Goal: Task Accomplishment & Management: Complete application form

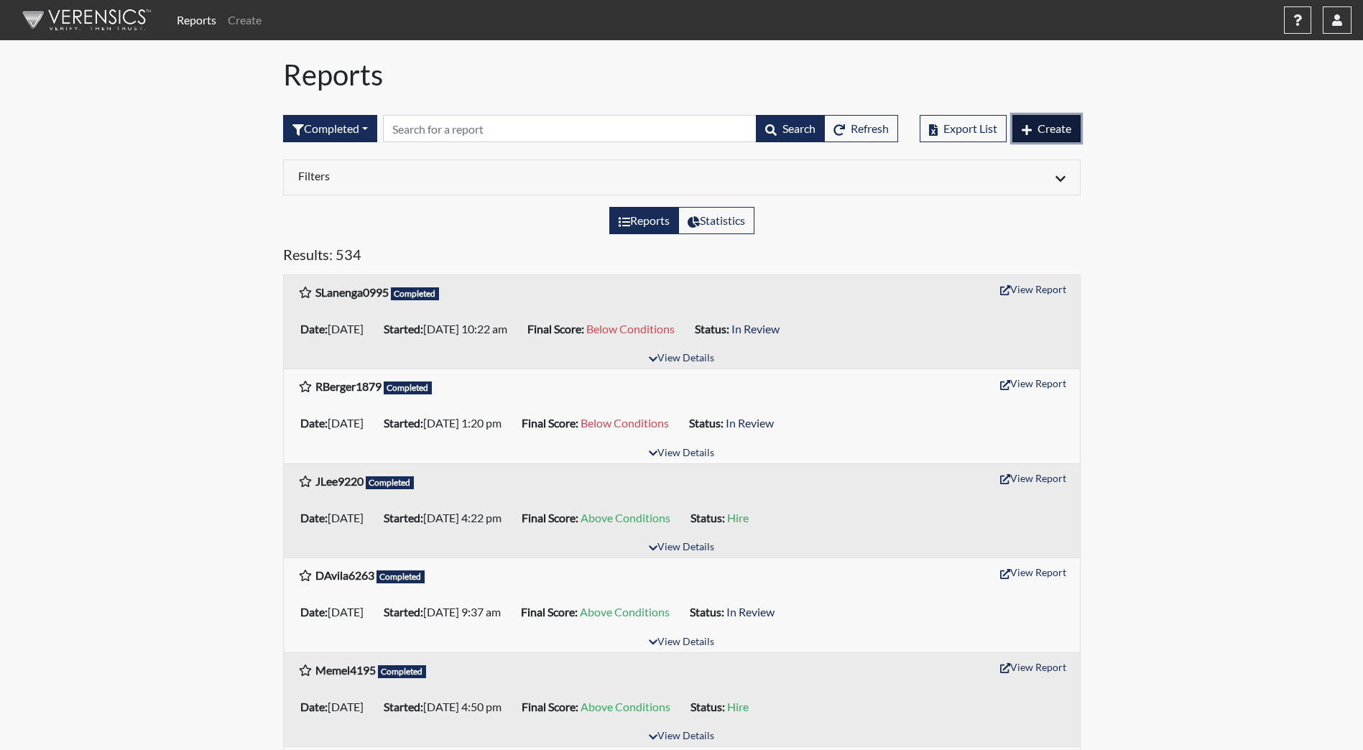
click at [1055, 122] on span "Create" at bounding box center [1055, 128] width 34 height 14
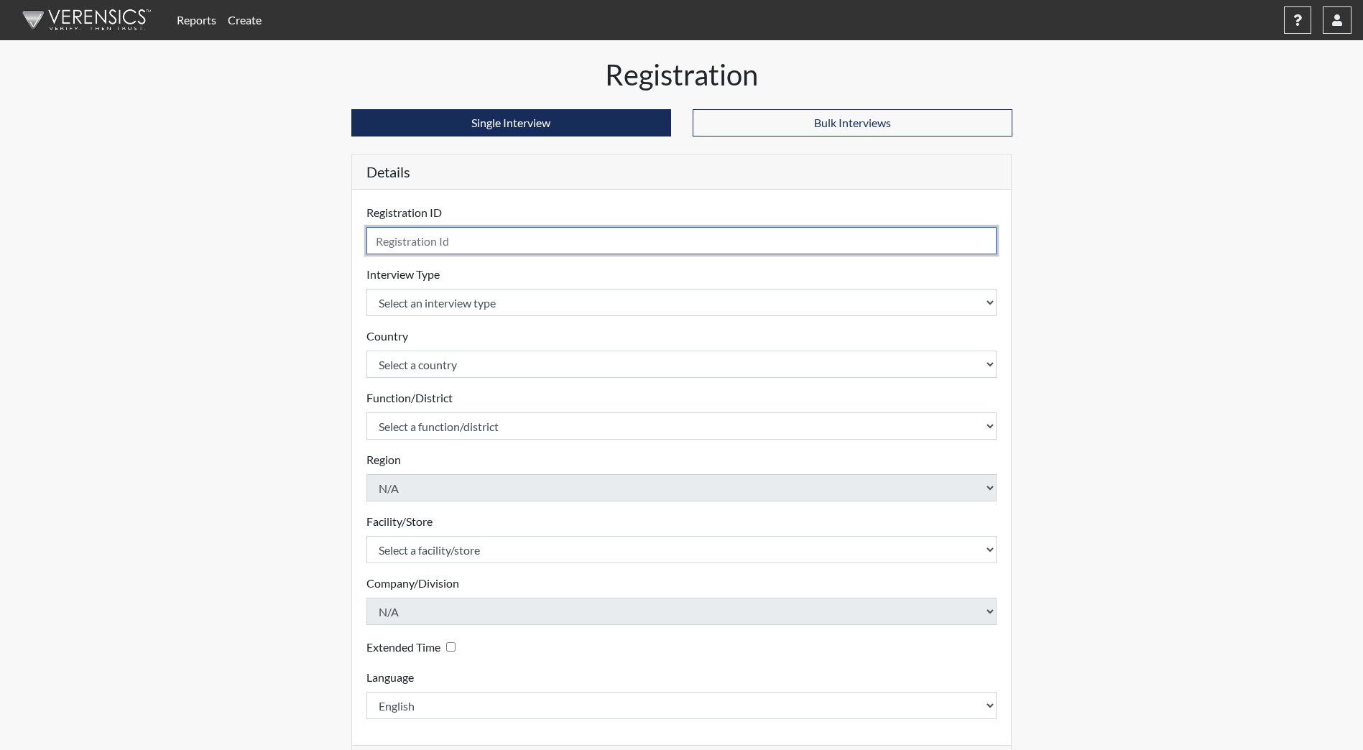
click at [648, 245] on input "text" at bounding box center [681, 240] width 631 height 27
type input "MSchneider0493"
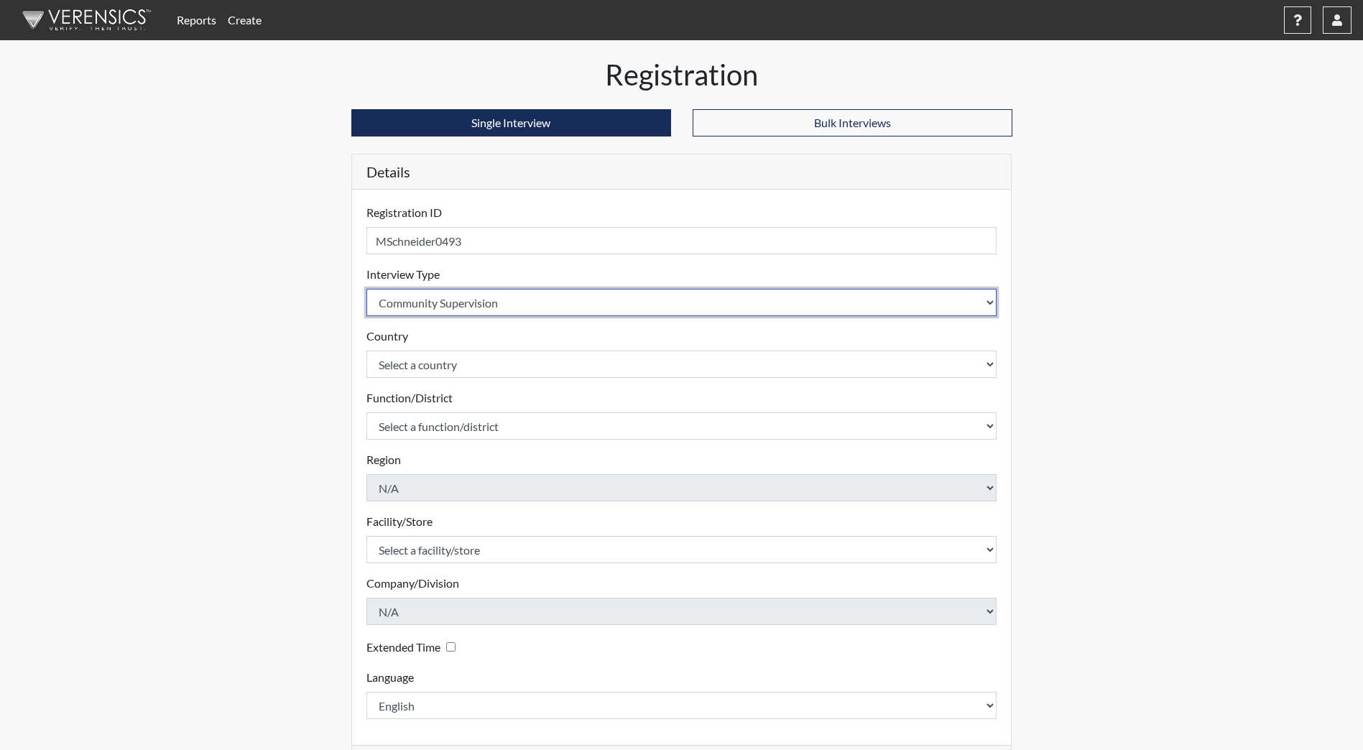
select select "ff733e93-e1bf-11ea-9c9f-0eff0cf7eb8f"
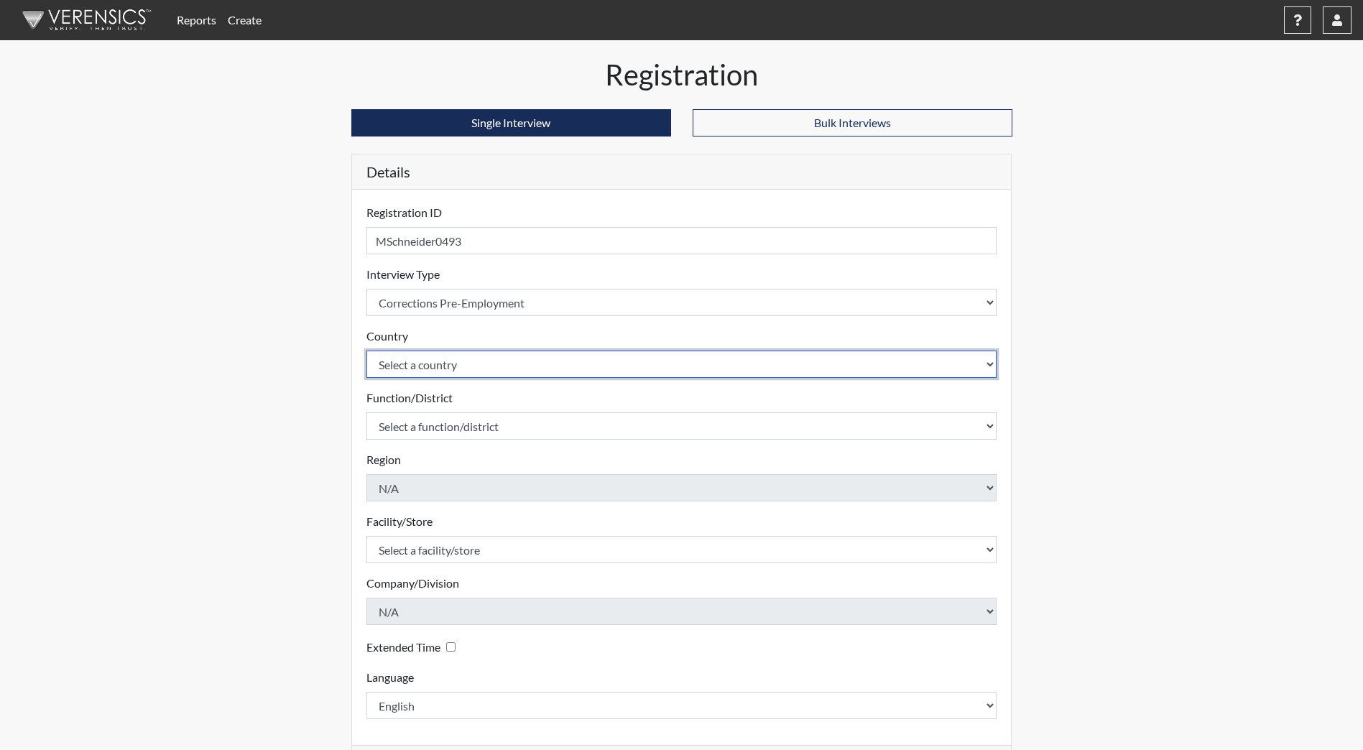
select select "united-states-of-[GEOGRAPHIC_DATA]"
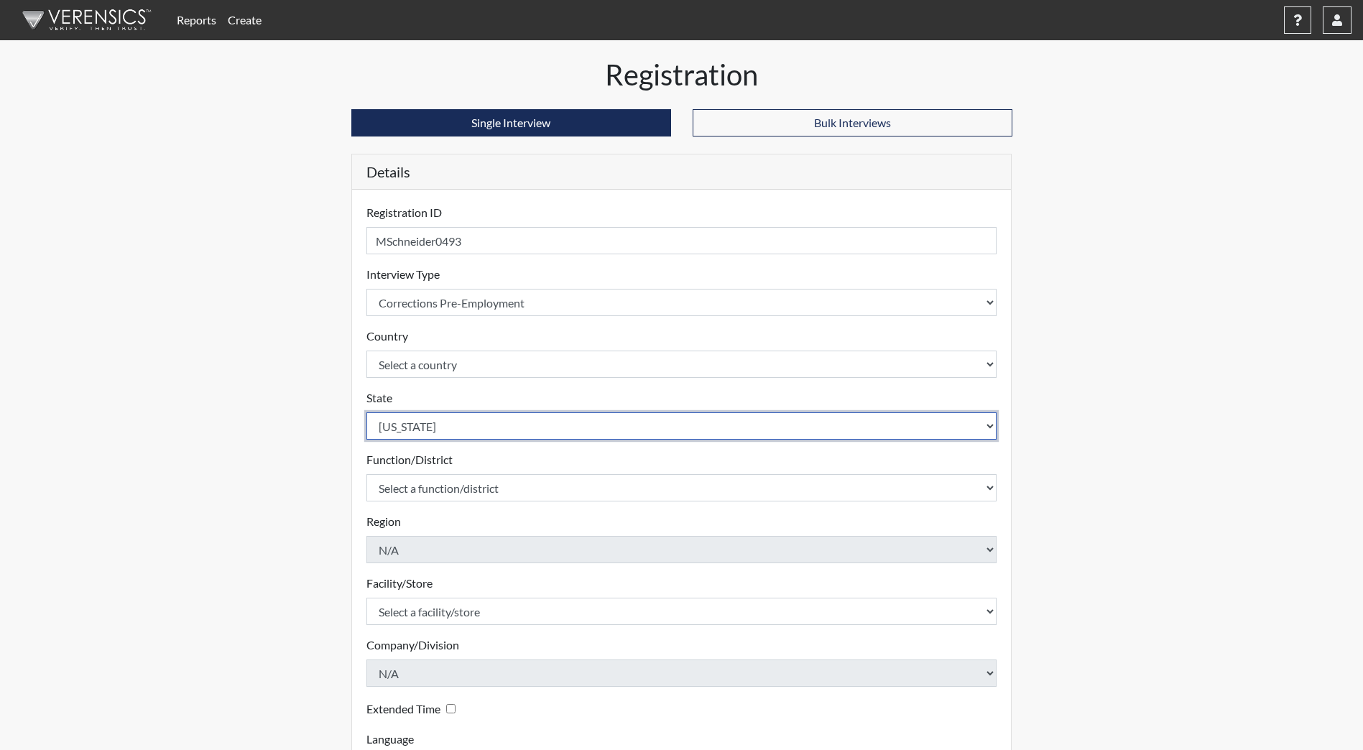
click at [656, 419] on select "Select a state [US_STATE] [US_STATE] [US_STATE] [US_STATE] [US_STATE] [US_STATE…" at bounding box center [681, 425] width 631 height 27
select select "ND"
click at [366, 412] on select "Select a state [US_STATE] [US_STATE] [US_STATE] [US_STATE] [US_STATE] [US_STATE…" at bounding box center [681, 425] width 631 height 27
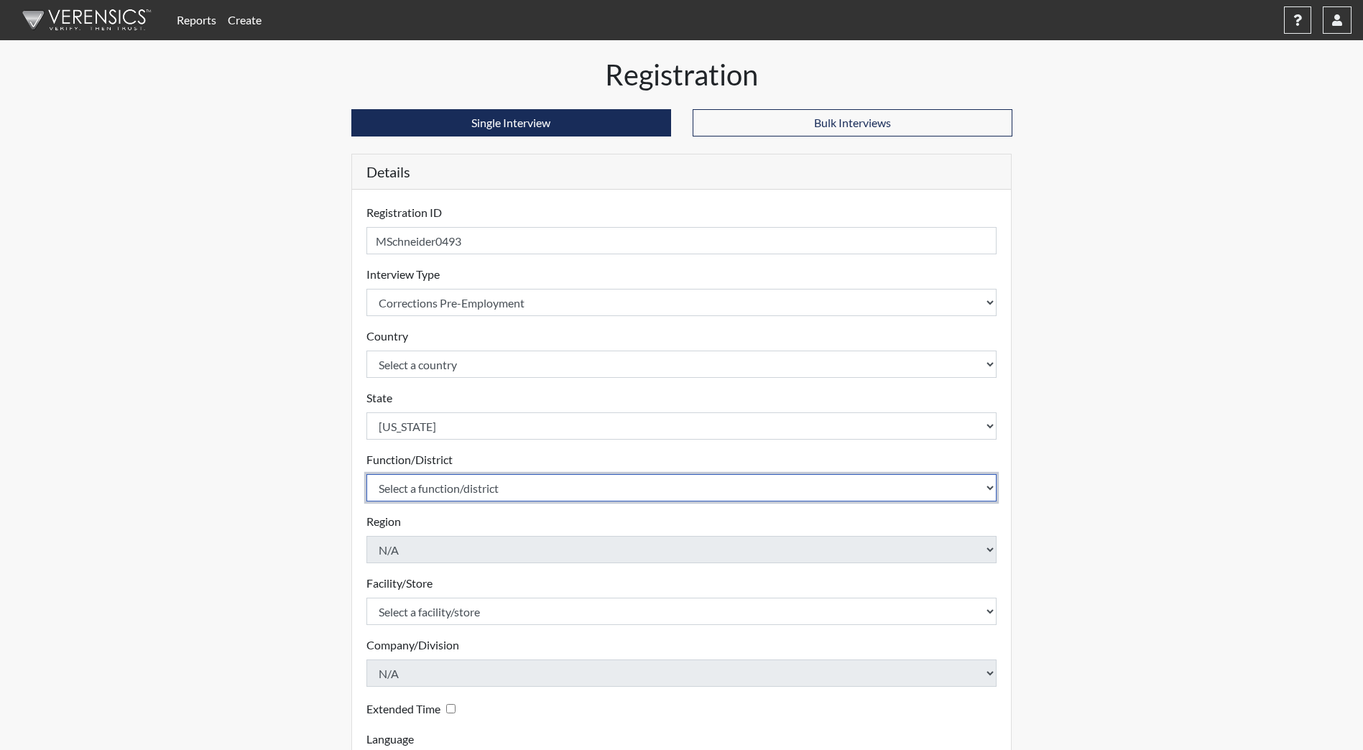
click at [591, 489] on select "Select a function/district Central Office/530 DJS Community/224 HRCC/516 YCC/223" at bounding box center [681, 487] width 631 height 27
select select "1e5b4d91-18c1-44f8-b08b-0a92f3668bee"
click at [366, 474] on select "Select a function/district Central Office/530 DJS Community/224 HRCC/516 YCC/223" at bounding box center [681, 487] width 631 height 27
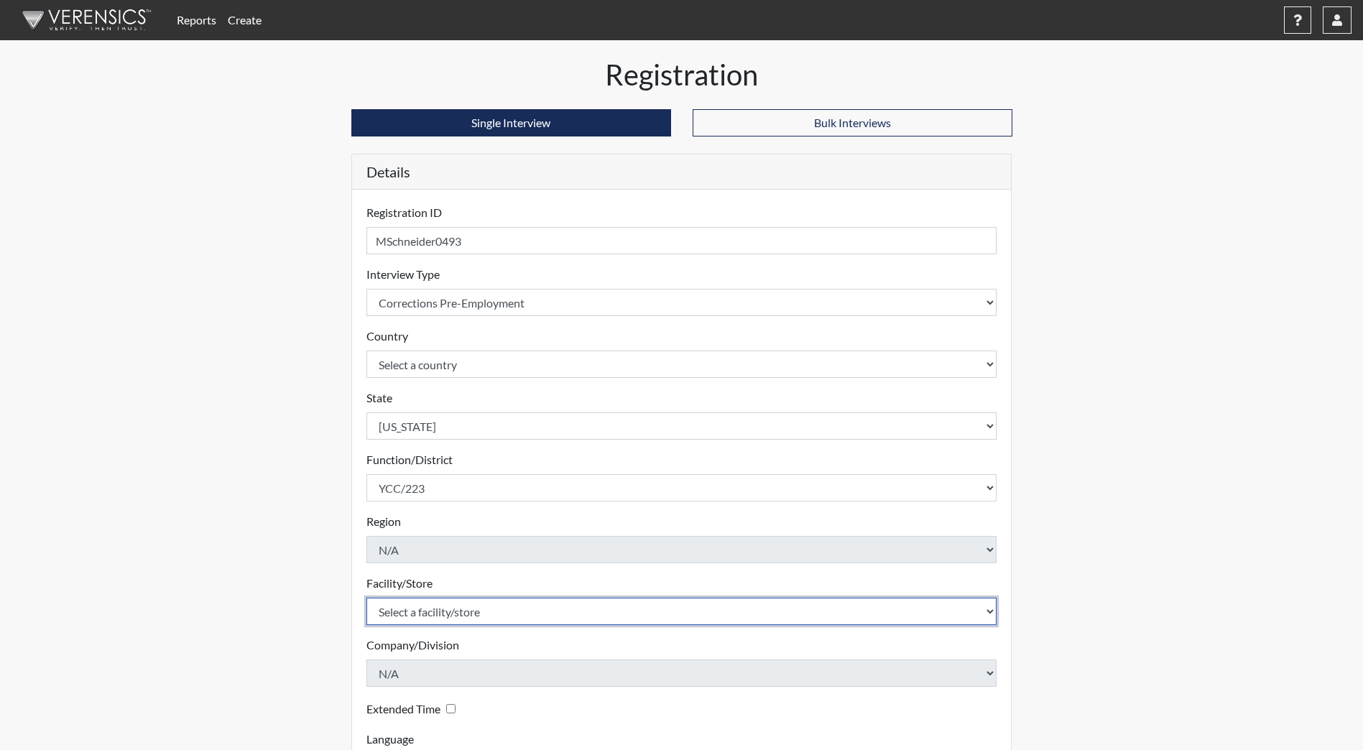
click at [554, 615] on select "Select a facility/store [GEOGRAPHIC_DATA]" at bounding box center [681, 611] width 631 height 27
select select "b5d71108-2398-4d3d-9aa2-ff85b6e68adc"
click at [366, 598] on select "Select a facility/store [GEOGRAPHIC_DATA]" at bounding box center [681, 611] width 631 height 27
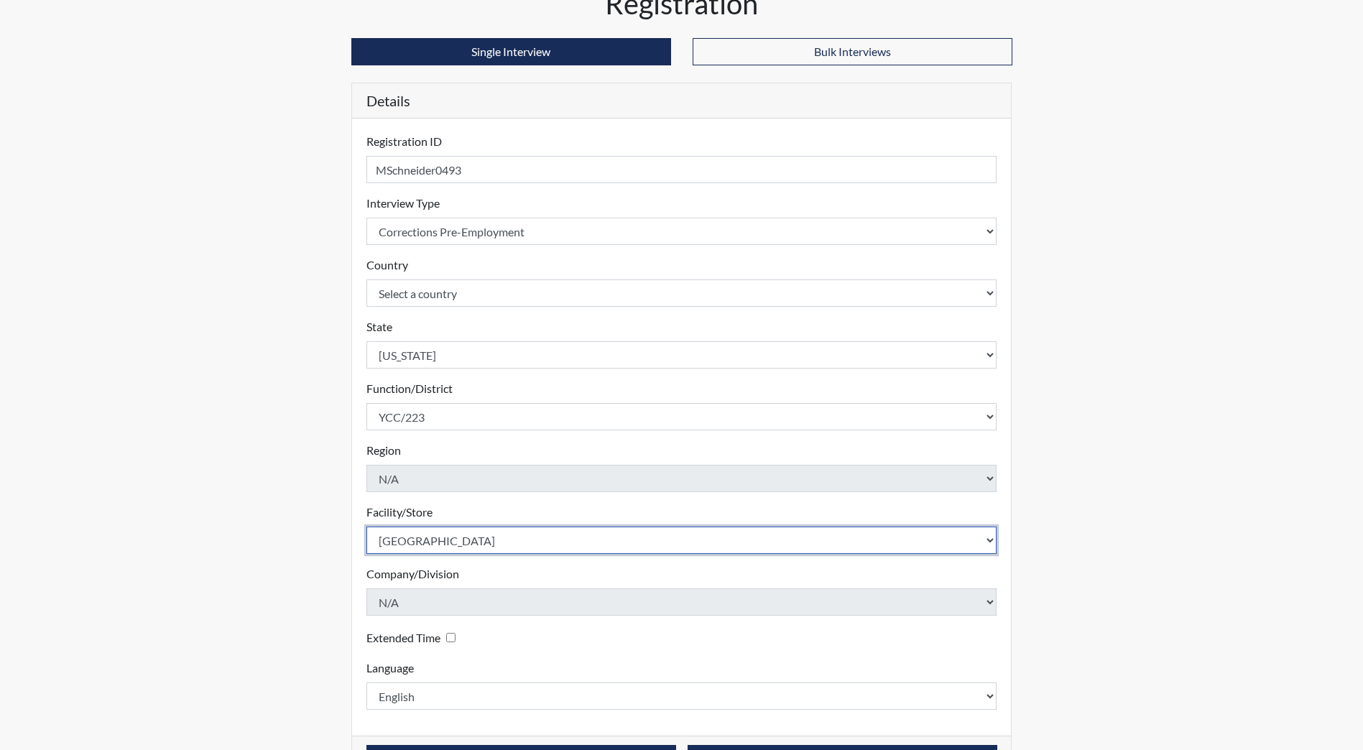
scroll to position [120, 0]
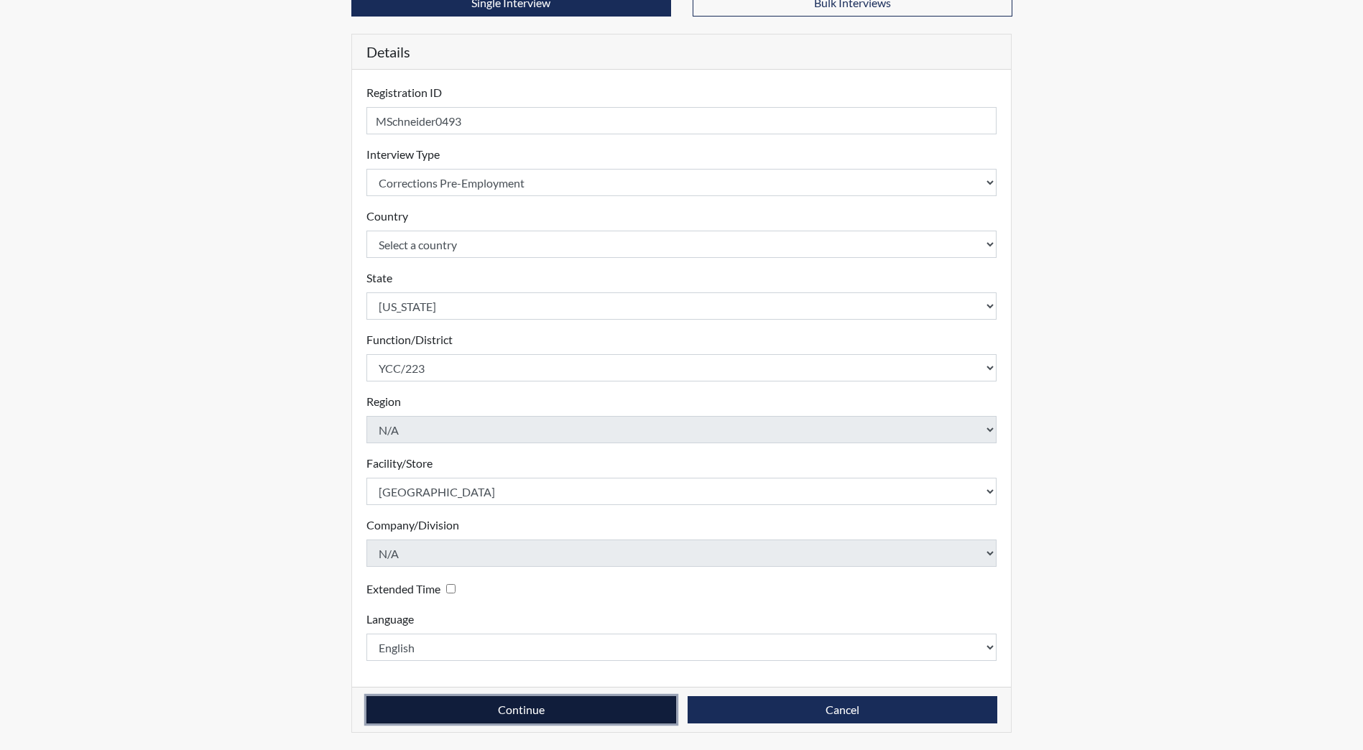
click at [550, 706] on button "Continue" at bounding box center [521, 709] width 310 height 27
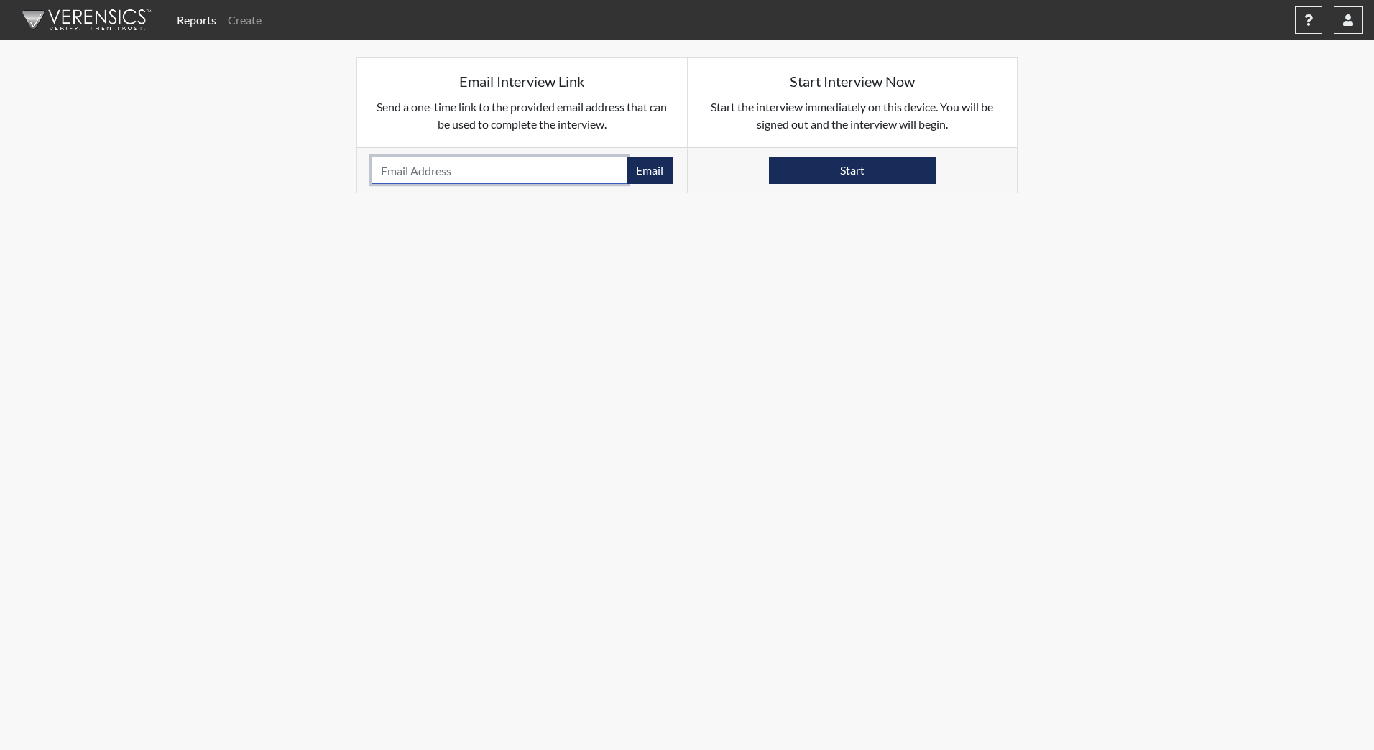
click at [464, 170] on input "email" at bounding box center [500, 170] width 256 height 27
type input "[EMAIL_ADDRESS][DOMAIN_NAME]"
click at [659, 177] on button "Email" at bounding box center [650, 170] width 46 height 27
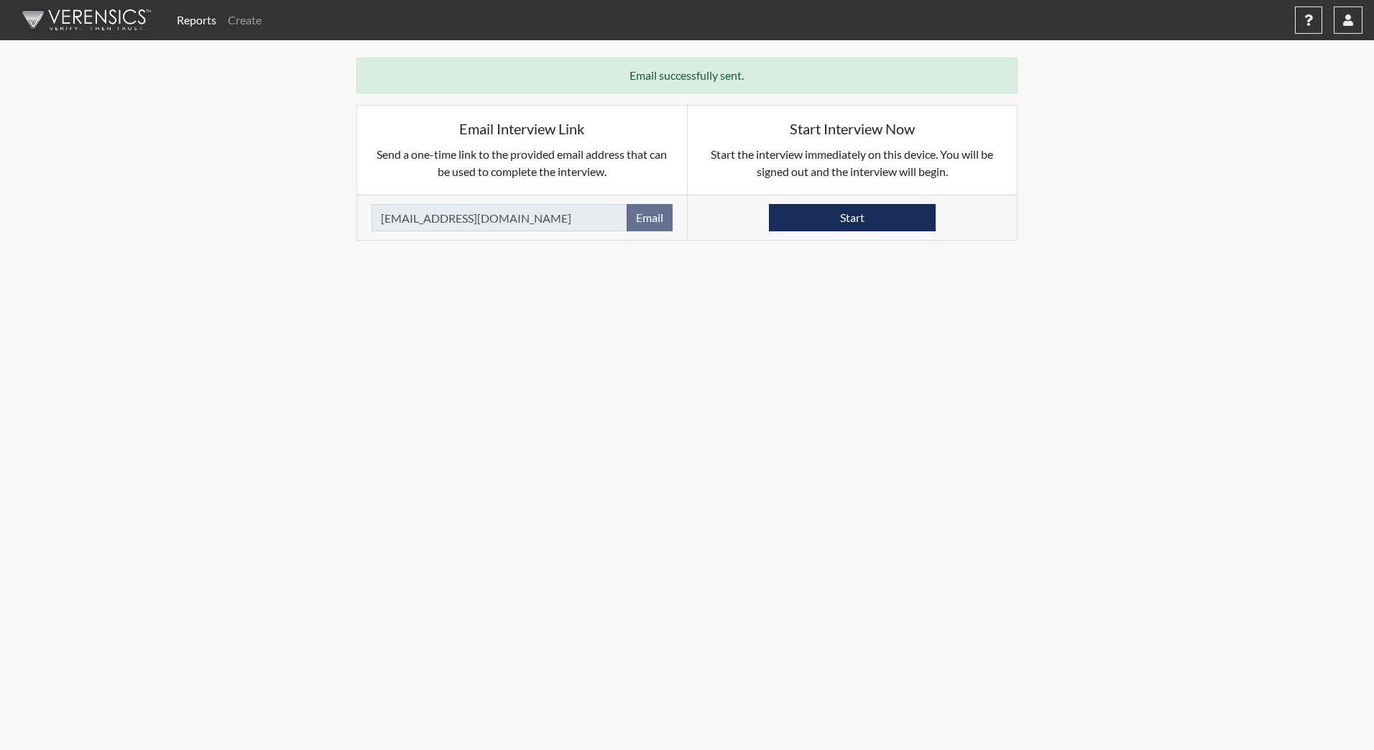
click at [78, 20] on img at bounding box center [83, 20] width 165 height 43
